Goal: Information Seeking & Learning: Learn about a topic

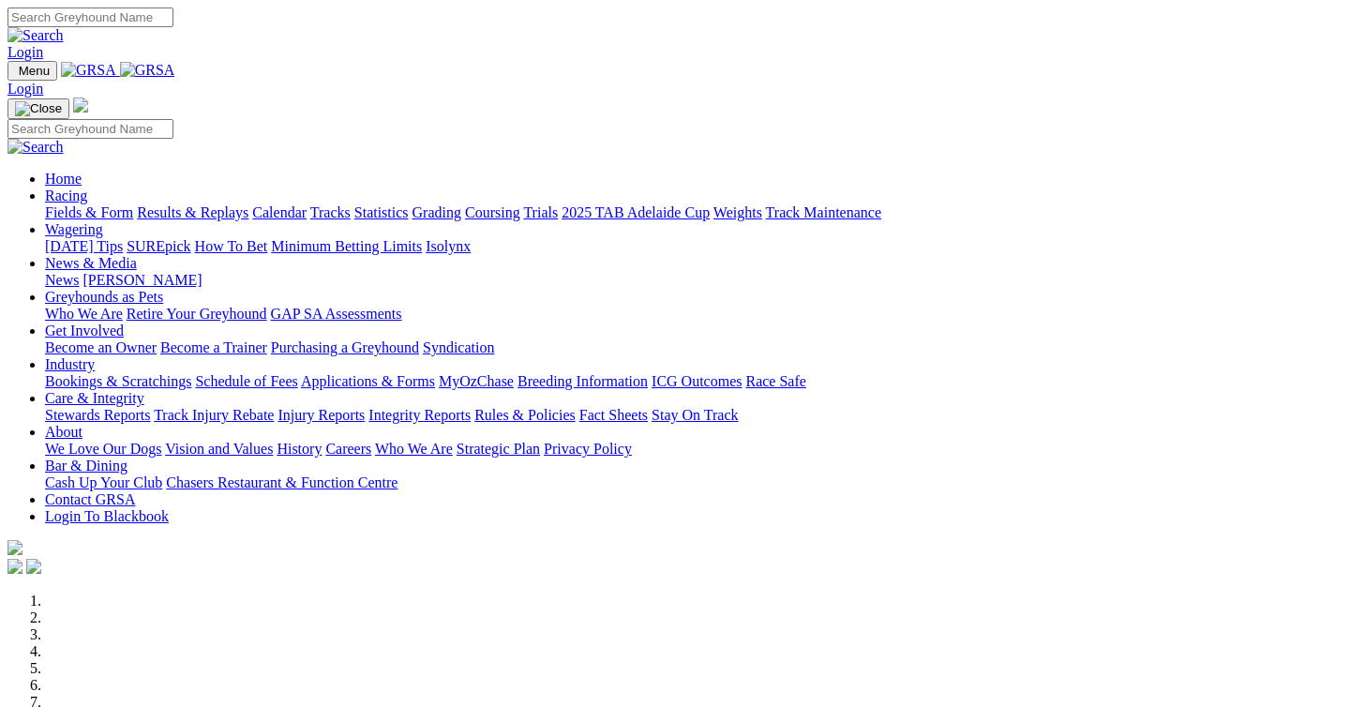
scroll to position [578, 0]
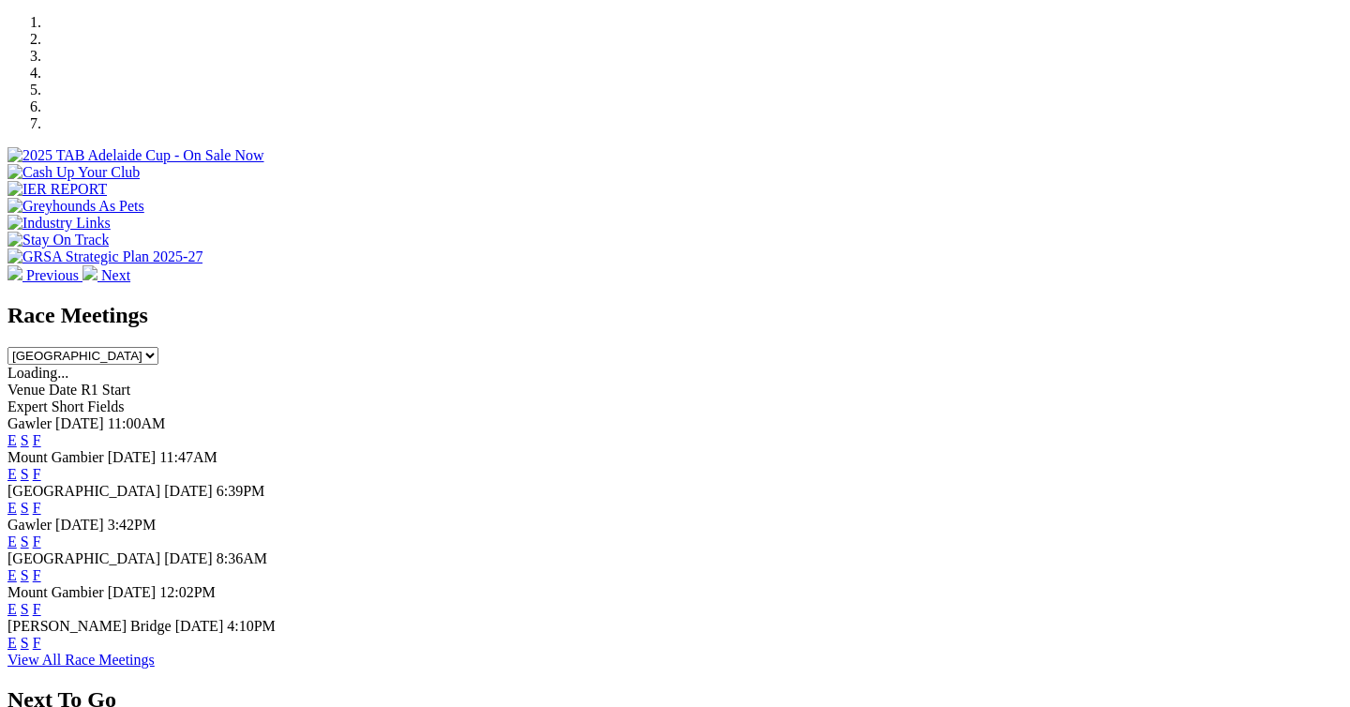
click at [41, 500] on link "F" at bounding box center [37, 508] width 8 height 16
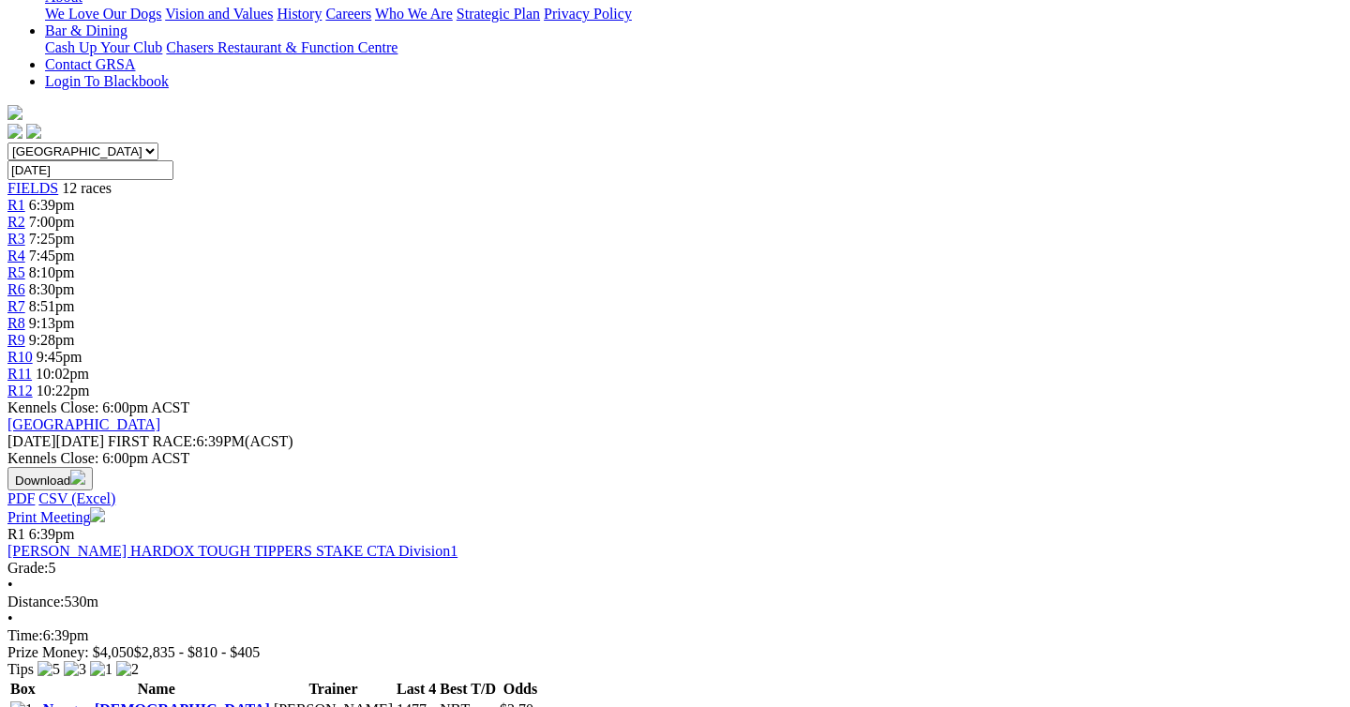
scroll to position [564, 0]
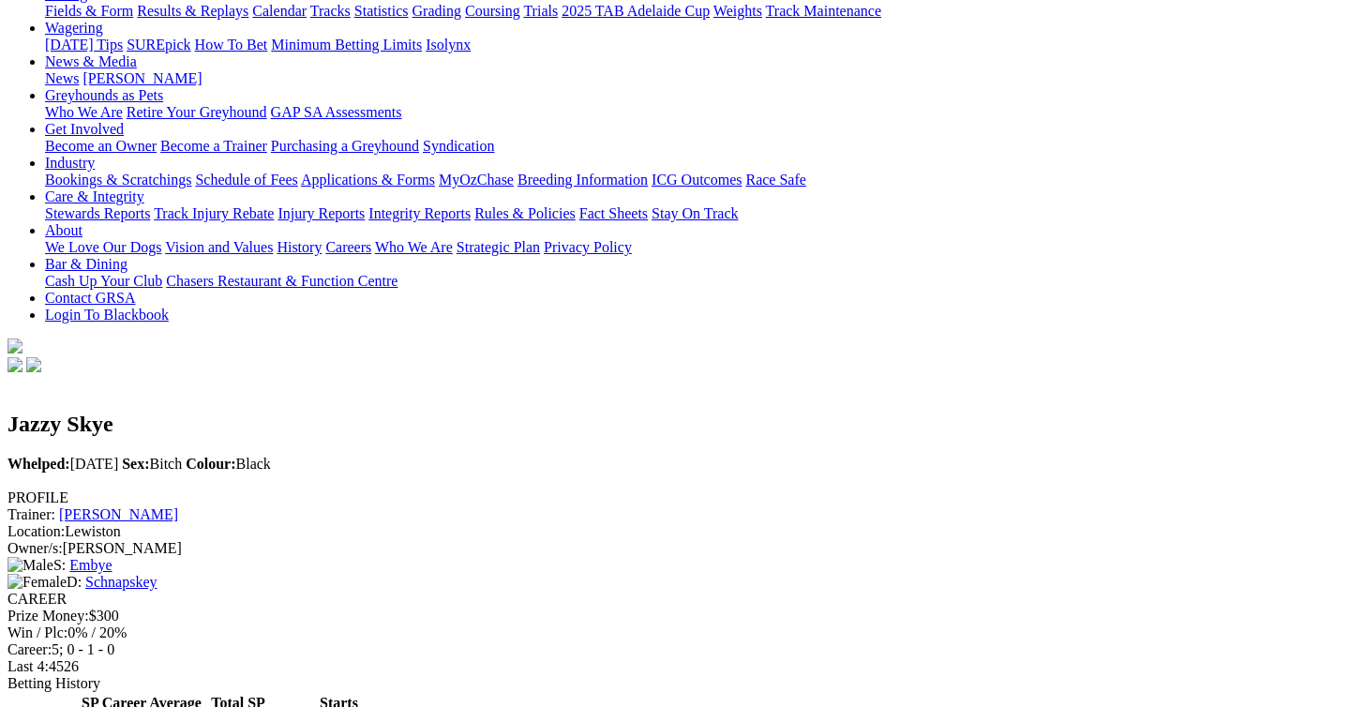
scroll to position [236, 0]
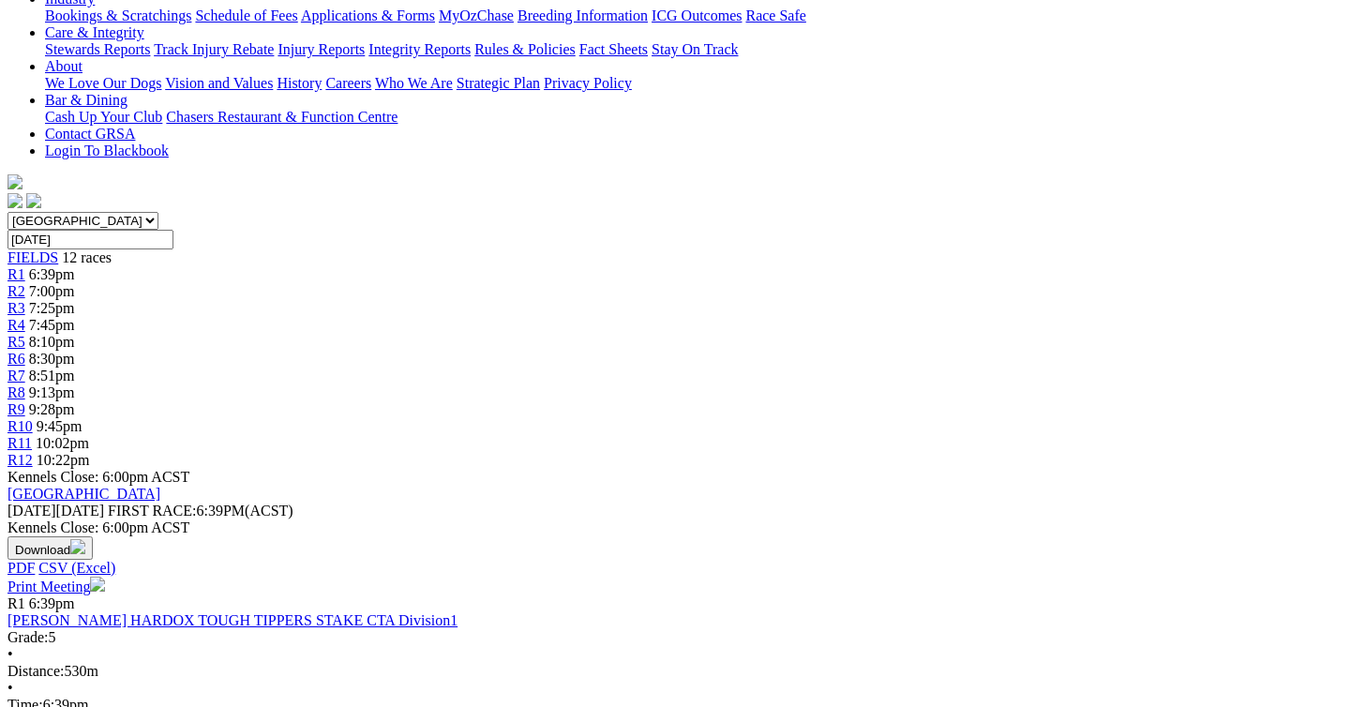
scroll to position [401, 3]
